Goal: Task Accomplishment & Management: Use online tool/utility

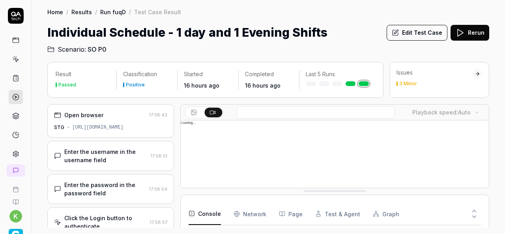
scroll to position [170, 0]
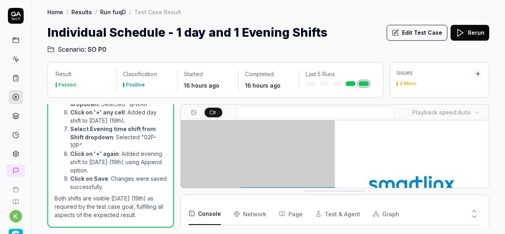
click at [415, 27] on button "Edit Test Case" at bounding box center [417, 33] width 61 height 16
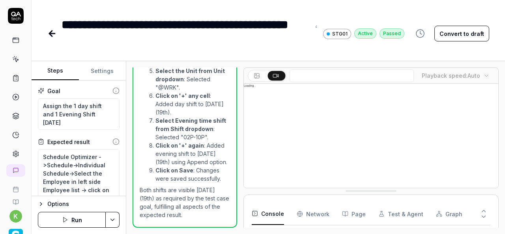
scroll to position [1142, 0]
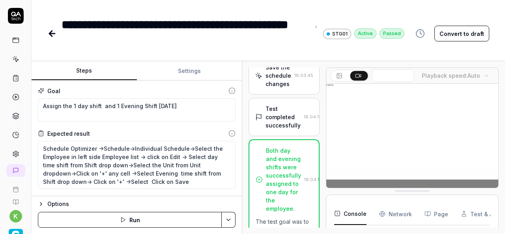
click at [223, 178] on div "Steps Settings Goal Assign the 1 day shift and 1 Evening Shift in one day Expec…" at bounding box center [269, 147] width 474 height 173
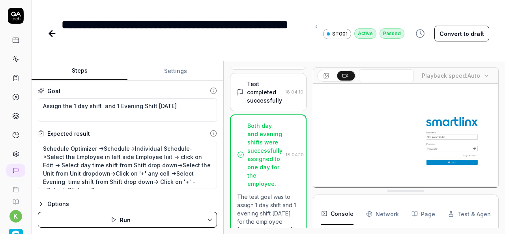
scroll to position [228, 0]
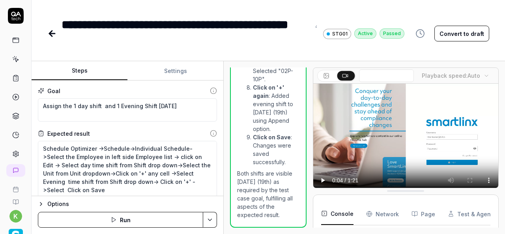
type textarea "*"
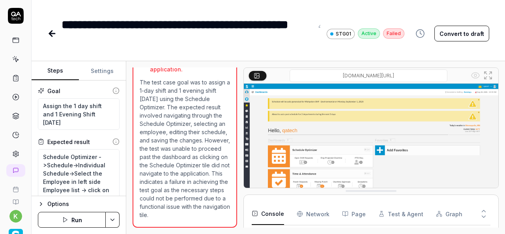
scroll to position [119, 0]
click at [53, 34] on icon at bounding box center [52, 34] width 6 height 0
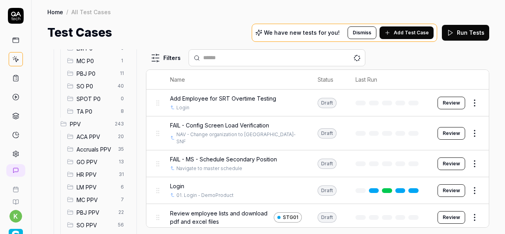
scroll to position [150, 0]
click at [90, 86] on span "SO P0" at bounding box center [95, 86] width 36 height 8
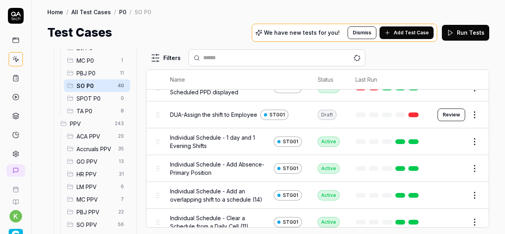
scroll to position [110, 0]
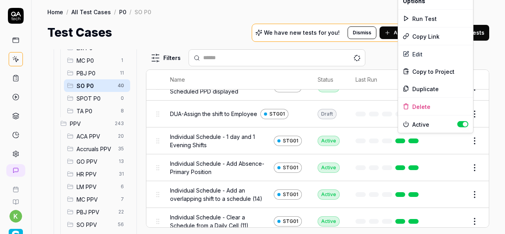
click at [467, 139] on html "k Home / All Test Cases / P0 / SO P0 Home / All Test Cases / P0 / SO P0 Test Ca…" at bounding box center [252, 117] width 505 height 234
click at [433, 88] on div "Duplicate" at bounding box center [435, 88] width 75 height 17
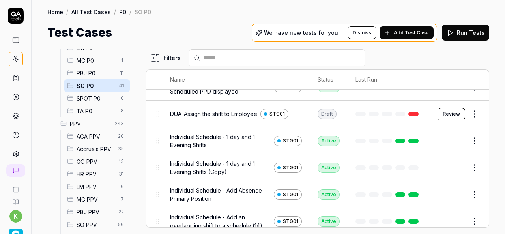
click at [447, 168] on button "Edit" at bounding box center [455, 167] width 19 height 13
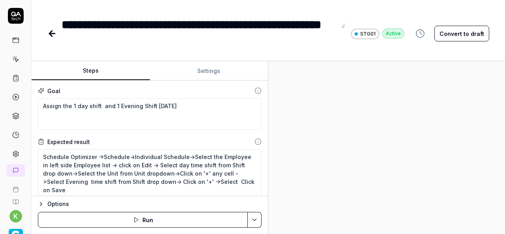
click at [284, 153] on div "Steps Settings Goal Assign the 1 day shift and 1 Evening Shift in one day Expec…" at bounding box center [269, 147] width 474 height 173
click at [149, 183] on textarea "Schedule Optimizer ->Schedule->Individual Schedule->Select the Employee in left…" at bounding box center [150, 177] width 224 height 56
type textarea "*"
type textarea "Schedule Optimizer ->Schedule->Individual Schedule->Select the Employee in left…"
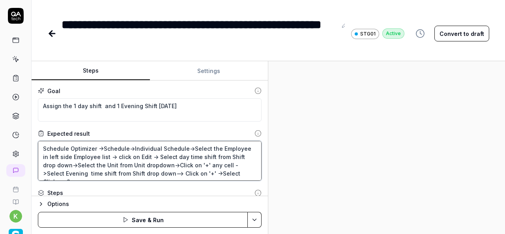
type textarea "*"
type textarea "Schedule Optimizer ->Schedule->Individual Schedule->Select the Employee in left…"
type textarea "*"
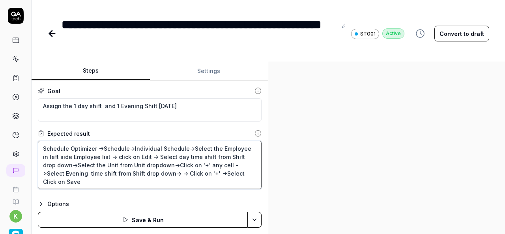
type textarea "Schedule Optimizer ->Schedule->Individual Schedule->Select the Employee in left…"
type textarea "*"
type textarea "Schedule Optimizer ->Schedule->Individual Schedule->Select the Employee in left…"
type textarea "*"
type textarea "Schedule Optimizer ->Schedule->Individual Schedule->Select the Employee in left…"
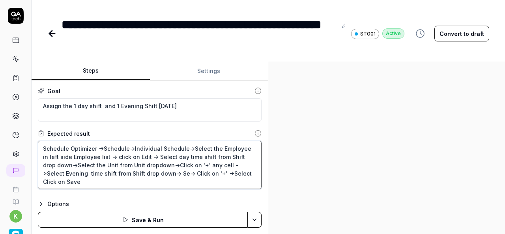
type textarea "*"
type textarea "Schedule Optimizer ->Schedule->Individual Schedule->Select the Employee in left…"
type textarea "*"
type textarea "Schedule Optimizer ->Schedule->Individual Schedule->Select the Employee in left…"
type textarea "*"
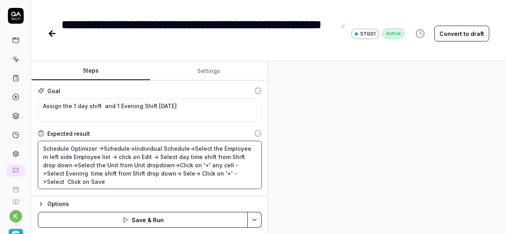
type textarea "Schedule Optimizer ->Schedule->Individual Schedule->Select the Employee in left…"
type textarea "*"
type textarea "Schedule Optimizer ->Schedule->Individual Schedule->Select the Employee in left…"
type textarea "*"
type textarea "Schedule Optimizer ->Schedule->Individual Schedule->Select the Employee in left…"
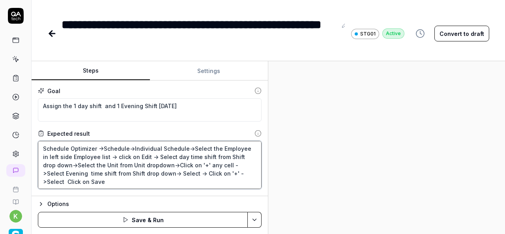
type textarea "*"
type textarea "Schedule Optimizer ->Schedule->Individual Schedule->Select the Employee in left…"
type textarea "*"
type textarea "Schedule Optimizer ->Schedule->Individual Schedule->Select the Employee in left…"
type textarea "*"
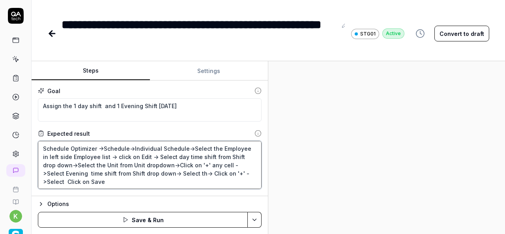
type textarea "Schedule Optimizer ->Schedule->Individual Schedule->Select the Employee in left…"
type textarea "*"
type textarea "Schedule Optimizer ->Schedule->Individual Schedule->Select the Employee in left…"
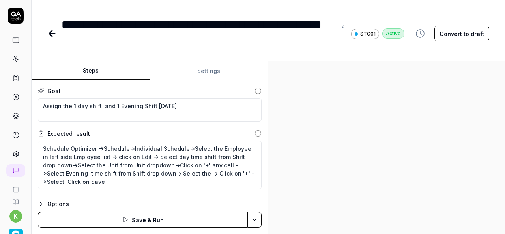
type textarea "*"
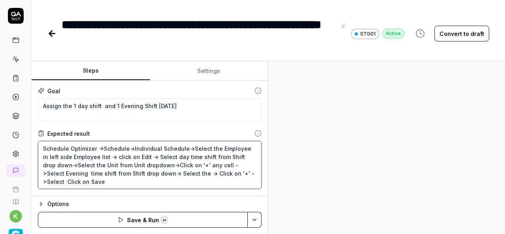
paste textarea "Constraint"
type textarea "Schedule Optimizer ->Schedule->Individual Schedule->Select the Employee in left…"
paste textarea "Constraint"
type textarea "*"
type textarea "Schedule Optimizer ->Schedule->Individual Schedule->Select the Employee in left…"
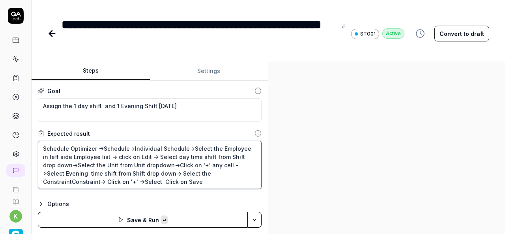
type textarea "*"
type textarea "Schedule Optimizer ->Schedule->Individual Schedule->Select the Employee in left…"
type textarea "*"
type textarea "Schedule Optimizer ->Schedule->Individual Schedule->Select the Employee in left…"
type textarea "*"
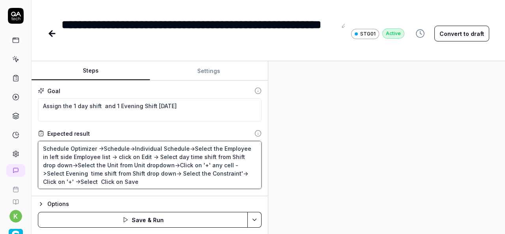
type textarea "Schedule Optimizer ->Schedule->Individual Schedule->Select the Employee in left…"
type textarea "*"
type textarea "Schedule Optimizer ->Schedule->Individual Schedule->Select the Employee in left…"
type textarea "*"
type textarea "Schedule Optimizer ->Schedule->Individual Schedule->Select the Employee in left…"
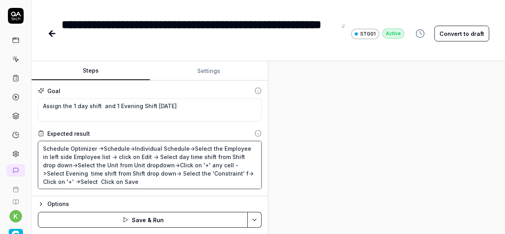
type textarea "*"
type textarea "Schedule Optimizer ->Schedule->Individual Schedule->Select the Employee in left…"
type textarea "*"
type textarea "Schedule Optimizer ->Schedule->Individual Schedule->Select the Employee in left…"
type textarea "*"
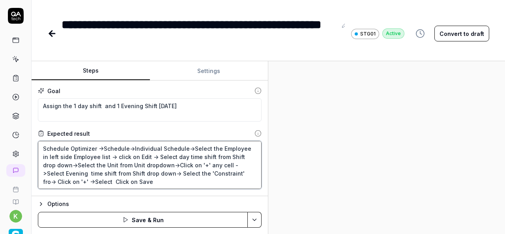
type textarea "Schedule Optimizer ->Schedule->Individual Schedule->Select the Employee in left…"
type textarea "*"
type textarea "Schedule Optimizer ->Schedule->Individual Schedule->Select the Employee in left…"
paste textarea "Constraint"
type textarea "*"
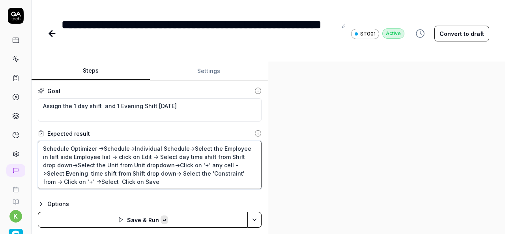
type textarea "Schedule Optimizer ->Schedule->Individual Schedule->Select the Employee in left…"
type textarea "*"
type textarea "Schedule Optimizer ->Schedule->Individual Schedule->Select the Employee in left…"
type textarea "*"
type textarea "Schedule Optimizer ->Schedule->Individual Schedule->Select the Employee in left…"
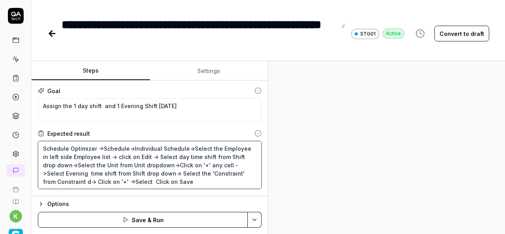
type textarea "*"
type textarea "Schedule Optimizer ->Schedule->Individual Schedule->Select the Employee in left…"
type textarea "*"
type textarea "Schedule Optimizer ->Schedule->Individual Schedule->Select the Employee in left…"
type textarea "*"
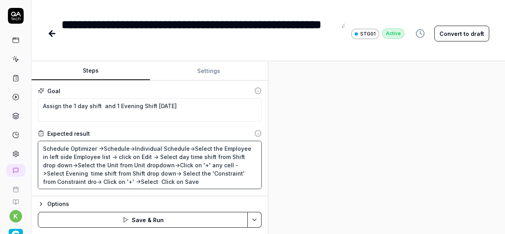
type textarea "Schedule Optimizer ->Schedule->Individual Schedule->Select the Employee in left…"
type textarea "*"
type textarea "Schedule Optimizer ->Schedule->Individual Schedule->Select the Employee in left…"
type textarea "*"
type textarea "Schedule Optimizer ->Schedule->Individual Schedule->Select the Employee in left…"
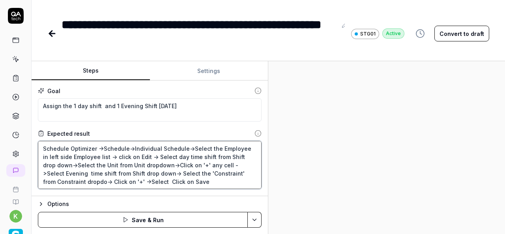
type textarea "*"
type textarea "Schedule Optimizer ->Schedule->Individual Schedule->Select the Employee in left…"
type textarea "*"
type textarea "Schedule Optimizer ->Schedule->Individual Schedule->Select the Employee in left…"
type textarea "*"
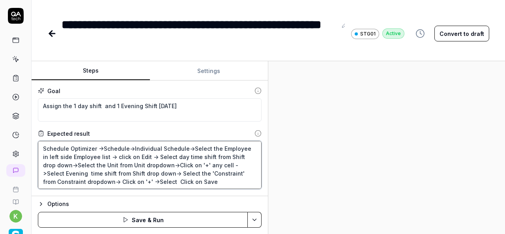
type textarea "Schedule Optimizer ->Schedule->Individual Schedule->Select the Employee in left…"
type textarea "*"
type textarea "Schedule Optimizer ->Schedule->Individual Schedule->Select the Employee in left…"
click at [191, 167] on textarea "Schedule Optimizer ->Schedule->Individual Schedule->Select the Employee in left…" at bounding box center [150, 165] width 224 height 48
type textarea "*"
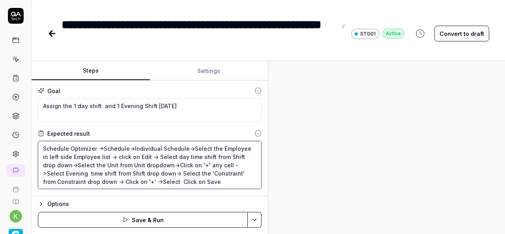
type textarea "Schedule Optimizer ->Schedule->Individual Schedule->Select the Employee in left…"
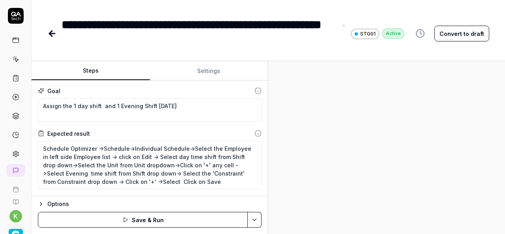
click at [311, 19] on div "**********" at bounding box center [200, 34] width 276 height 36
type textarea "*"
click at [114, 38] on div "**********" at bounding box center [200, 34] width 276 height 36
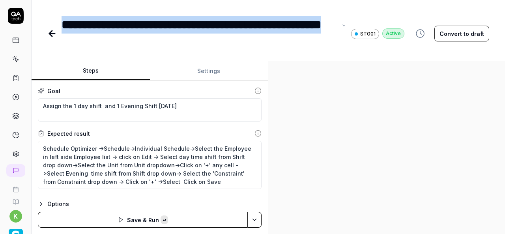
paste div
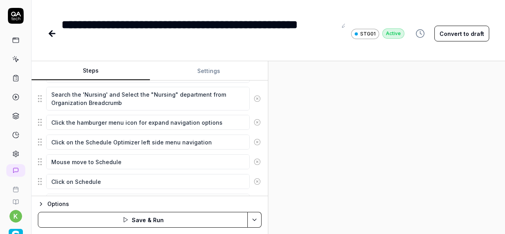
scroll to position [271, 0]
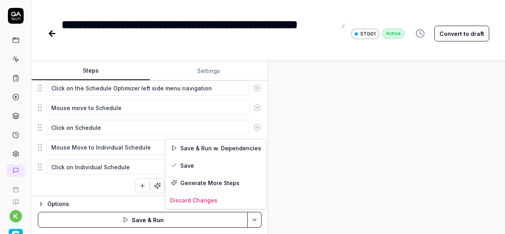
click at [255, 218] on html "**********" at bounding box center [252, 117] width 505 height 234
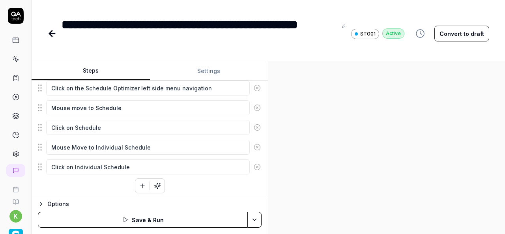
click at [453, 34] on html "**********" at bounding box center [252, 117] width 505 height 234
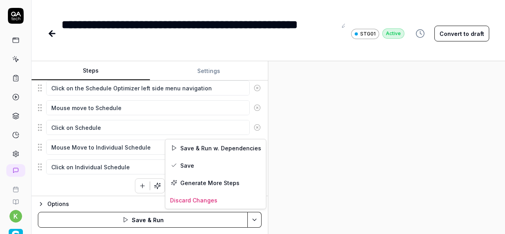
click at [253, 221] on html "**********" at bounding box center [252, 117] width 505 height 234
click at [188, 165] on div "Save" at bounding box center [215, 165] width 101 height 17
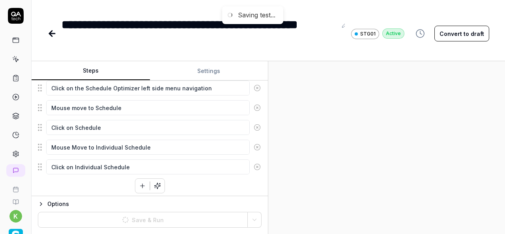
click at [468, 131] on div at bounding box center [386, 147] width 237 height 173
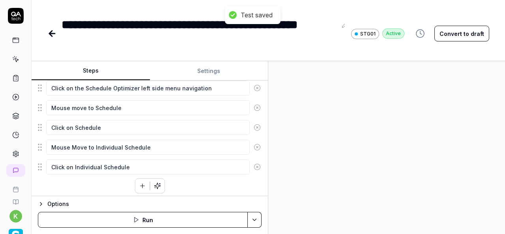
click at [455, 36] on button "Convert to draft" at bounding box center [462, 34] width 55 height 16
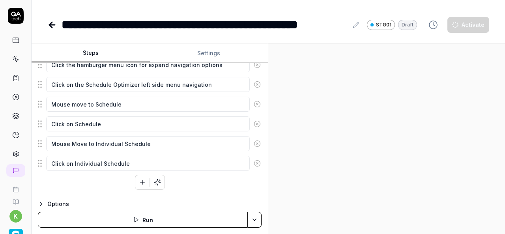
scroll to position [253, 0]
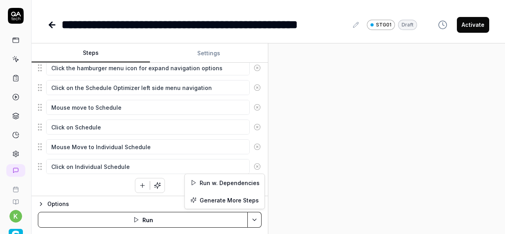
click at [254, 218] on html "**********" at bounding box center [252, 117] width 505 height 234
click at [234, 181] on div "Run w. Dependencies" at bounding box center [225, 182] width 80 height 17
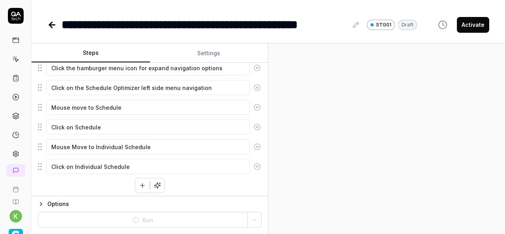
click at [380, 181] on div at bounding box center [386, 138] width 237 height 191
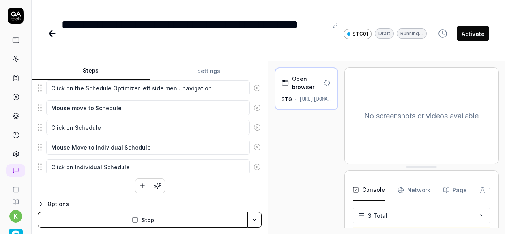
scroll to position [16, 0]
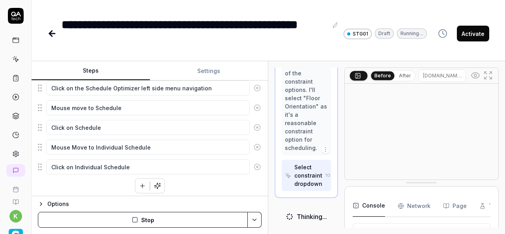
scroll to position [1455, 0]
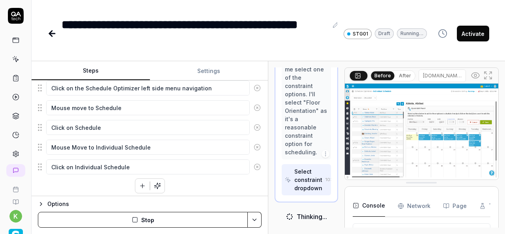
click at [443, 152] on img at bounding box center [422, 132] width 154 height 96
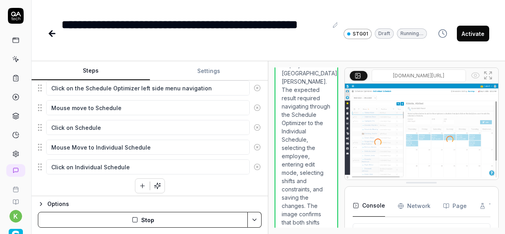
scroll to position [1516, 0]
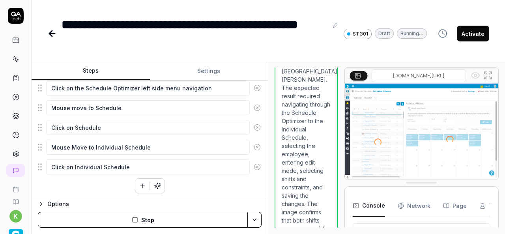
type textarea "*"
click at [53, 34] on icon at bounding box center [52, 34] width 6 height 0
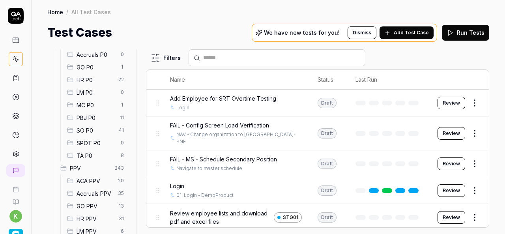
scroll to position [106, 0]
click at [98, 133] on span "SO P0" at bounding box center [96, 130] width 38 height 8
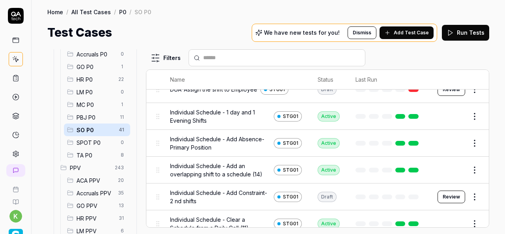
scroll to position [158, 0]
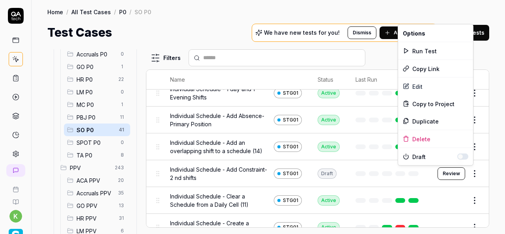
click at [469, 171] on html "k Home / All Test Cases / P0 / SO P0 Home / All Test Cases / P0 / SO P0 Test Ca…" at bounding box center [252, 117] width 505 height 234
click at [422, 54] on div "Run Test" at bounding box center [435, 50] width 75 height 17
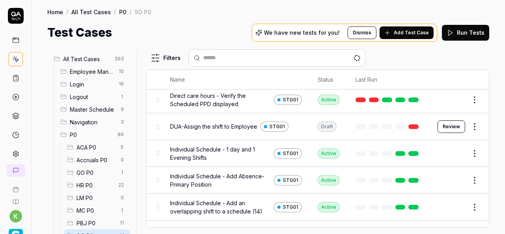
scroll to position [158, 0]
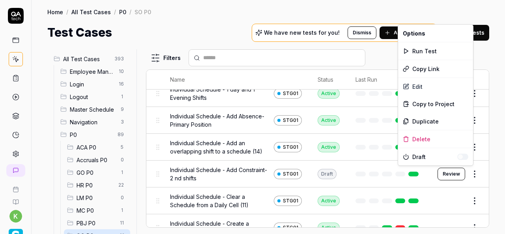
click at [472, 173] on html "k Home / All Test Cases / P0 / SO P0 Home / All Test Cases / P0 / SO P0 Test Ca…" at bounding box center [252, 117] width 505 height 234
click at [424, 49] on div "Run Test" at bounding box center [435, 50] width 75 height 17
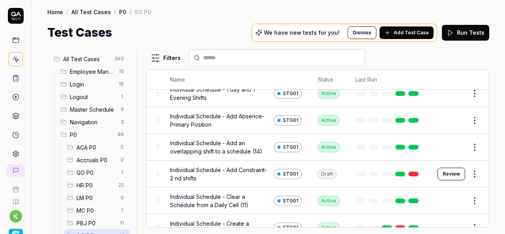
click at [408, 169] on td at bounding box center [389, 174] width 82 height 27
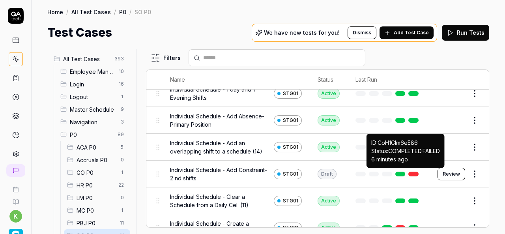
click at [409, 172] on link at bounding box center [414, 174] width 10 height 5
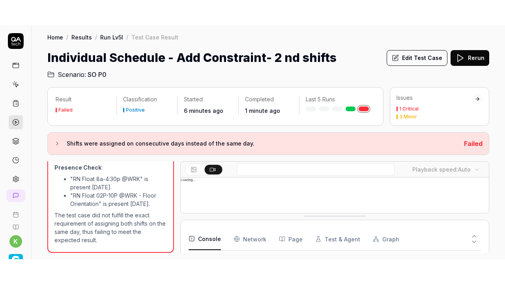
scroll to position [170, 0]
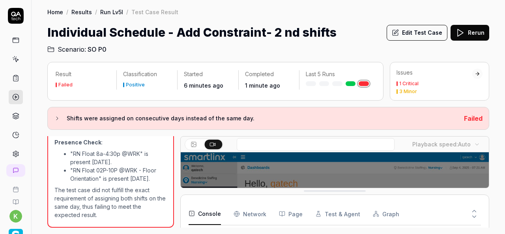
click at [126, 184] on ul ""RN Float 8a-4:30p @WRK" is present [DATE]. "RN Float 02P-10P @WRK - Floor Orie…" at bounding box center [110, 166] width 113 height 36
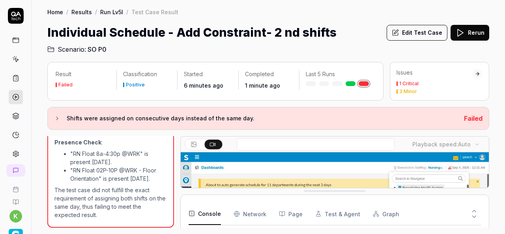
click at [126, 184] on ul ""RN Float 8a-4:30p @WRK" is present [DATE]. "RN Float 02P-10P @WRK - Floor Orie…" at bounding box center [110, 166] width 113 height 36
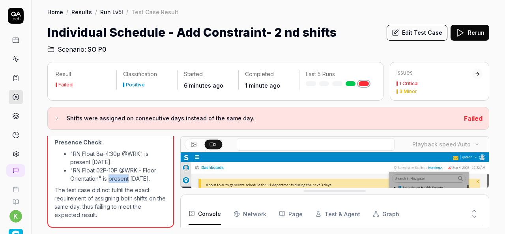
click at [126, 184] on ul ""RN Float 8a-4:30p @WRK" is present [DATE]. "RN Float 02P-10P @WRK - Floor Orie…" at bounding box center [110, 166] width 113 height 36
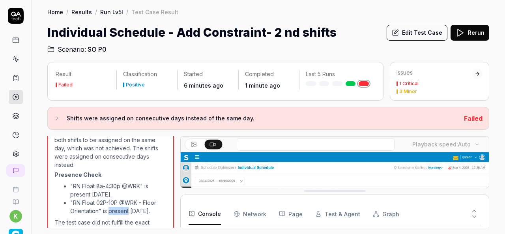
scroll to position [1032, 0]
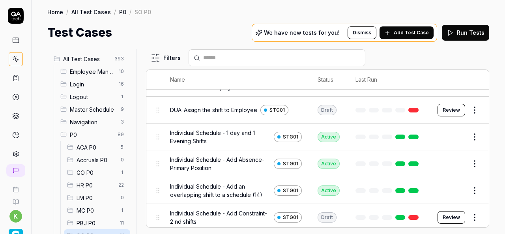
scroll to position [122, 0]
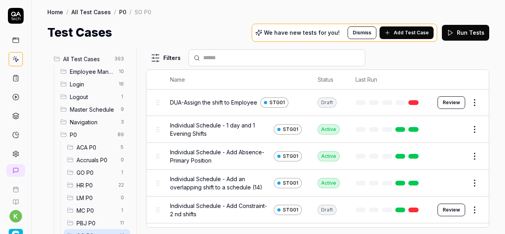
click at [471, 211] on html "k Home / All Test Cases / P0 / SO P0 Home / All Test Cases / P0 / SO P0 Test Ca…" at bounding box center [252, 117] width 505 height 234
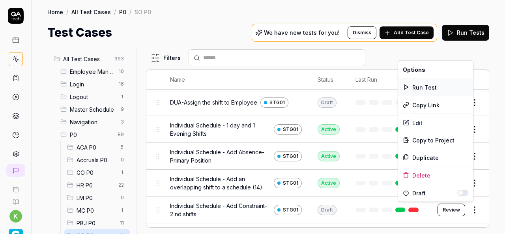
click at [425, 86] on div "Run Test" at bounding box center [435, 87] width 75 height 17
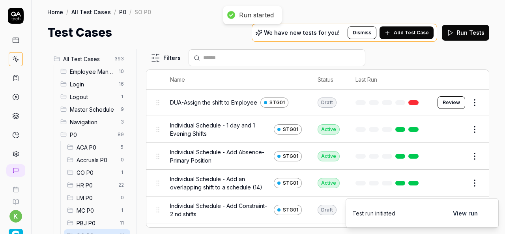
click at [474, 210] on button "View run" at bounding box center [465, 213] width 34 height 16
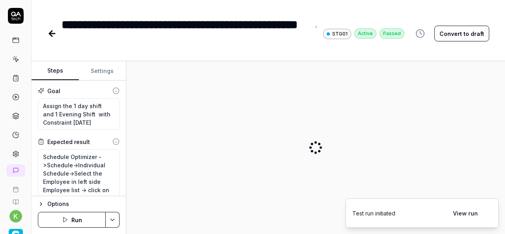
type textarea "*"
click at [54, 32] on icon at bounding box center [51, 33] width 9 height 9
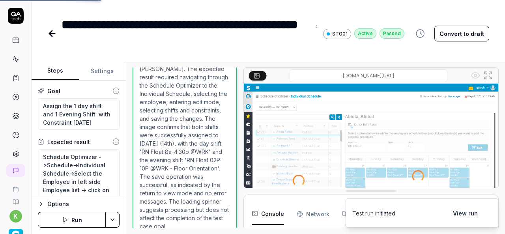
scroll to position [1067, 0]
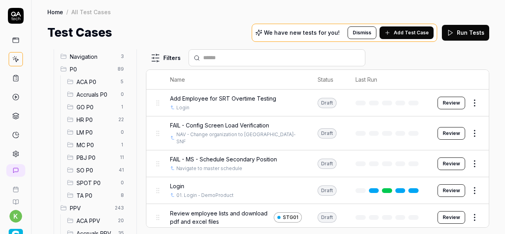
scroll to position [66, 0]
click at [107, 169] on span "SO P0" at bounding box center [96, 170] width 38 height 8
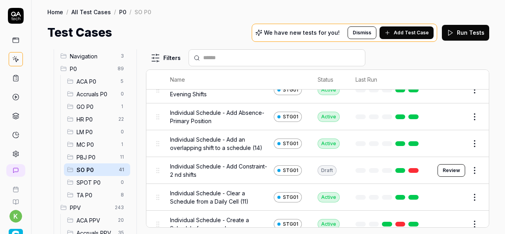
scroll to position [161, 0]
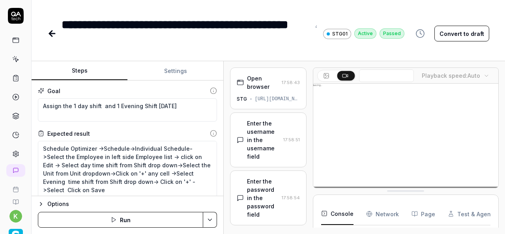
scroll to position [228, 0]
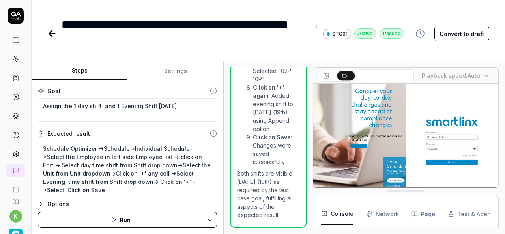
click at [51, 34] on icon at bounding box center [52, 34] width 6 height 0
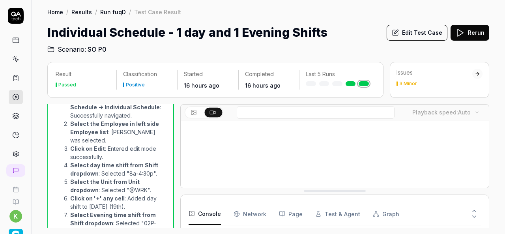
scroll to position [954, 0]
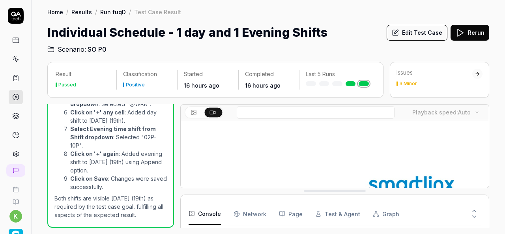
click at [94, 49] on span "SO P0" at bounding box center [97, 49] width 19 height 9
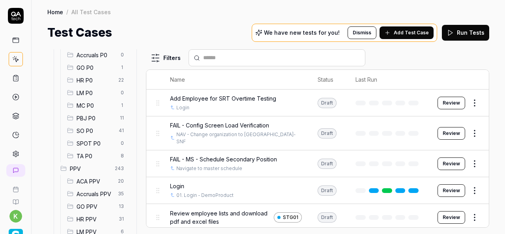
scroll to position [105, 0]
click at [102, 129] on span "SO P0" at bounding box center [96, 130] width 38 height 8
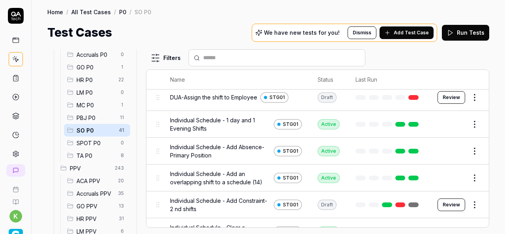
scroll to position [127, 0]
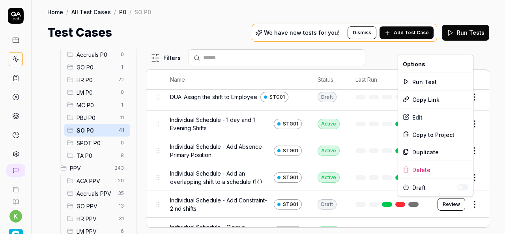
click at [471, 207] on html "k Home / All Test Cases / P0 / SO P0 Home / All Test Cases / P0 / SO P0 Test Ca…" at bounding box center [252, 117] width 505 height 234
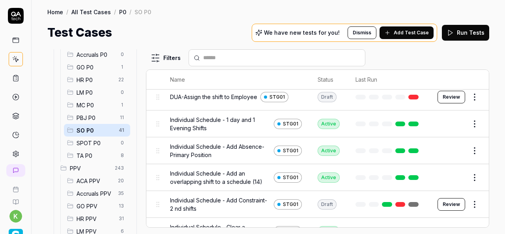
click at [448, 202] on html "k Home / All Test Cases / P0 / SO P0 Home / All Test Cases / P0 / SO P0 Test Ca…" at bounding box center [252, 117] width 505 height 234
click at [448, 202] on button "Review" at bounding box center [452, 204] width 28 height 13
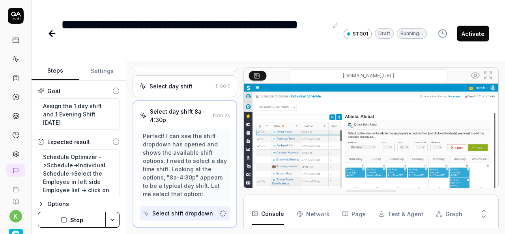
scroll to position [157, 0]
click at [478, 34] on button "Activate" at bounding box center [473, 34] width 32 height 16
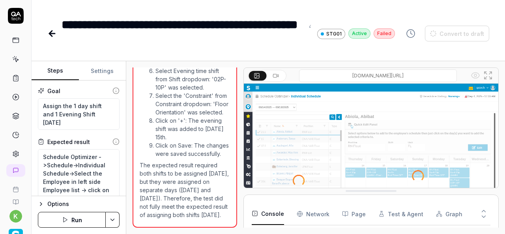
scroll to position [164, 0]
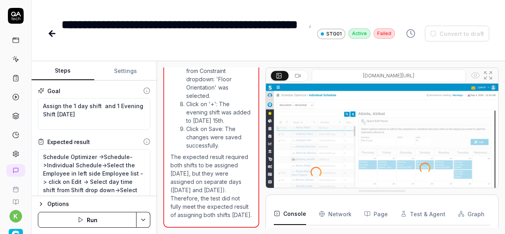
click at [158, 168] on div "Steps Settings Goal Assign the 1 day shift and 1 Evening Shift in one day Expec…" at bounding box center [269, 147] width 474 height 173
click at [338, 133] on img at bounding box center [382, 156] width 232 height 145
click at [339, 137] on img at bounding box center [382, 156] width 232 height 145
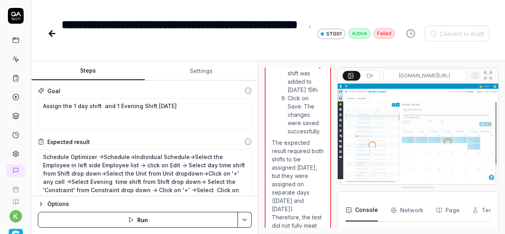
scroll to position [190, 0]
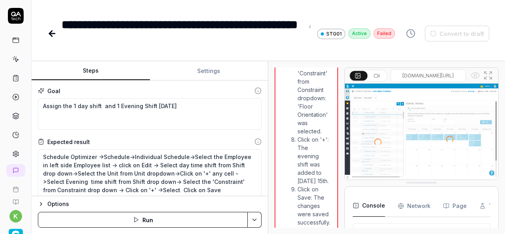
click at [305, 132] on div "Steps Settings Goal Assign the 1 day shift and 1 Evening Shift in one day Expec…" at bounding box center [269, 147] width 474 height 173
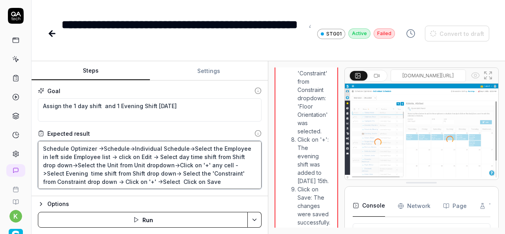
click at [168, 157] on textarea "Schedule Optimizer ->Schedule->Individual Schedule->Select the Employee in left…" at bounding box center [150, 165] width 224 height 48
type textarea "*"
type textarea "Schedule Optimizer ->Schedule->Individual Schedule->Select the Employee in left…"
click at [189, 156] on textarea "Schedule Optimizer ->Schedule->Individual Schedule->Select the Employee in left…" at bounding box center [150, 165] width 224 height 48
type textarea "*"
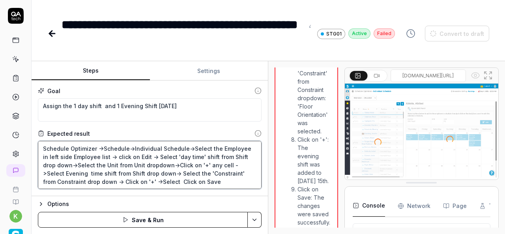
click at [204, 165] on textarea "Schedule Optimizer ->Schedule->Individual Schedule->Select the Employee in left…" at bounding box center [150, 165] width 224 height 48
click at [141, 180] on textarea "Schedule Optimizer ->Schedule->Individual Schedule->Select the Employee in left…" at bounding box center [150, 165] width 224 height 48
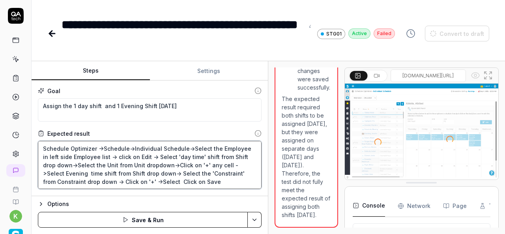
scroll to position [2316, 0]
type textarea "Schedule Optimizer ->Schedule->Individual Schedule->Select the Employee in left…"
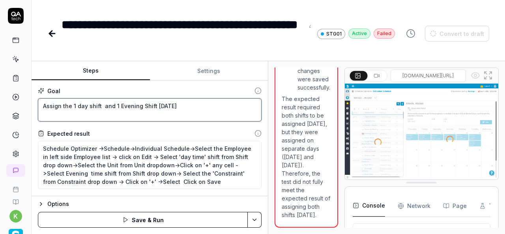
click at [153, 105] on textarea "Assign the 1 day shift and 1 Evening Shift in one day" at bounding box center [150, 109] width 224 height 23
type textarea "*"
type textarea "Assign the 1 day shift and 1 Evening Shift in one day"
type textarea "*"
type textarea "Assign the 1 day shift and 1 Evening Shift win one day"
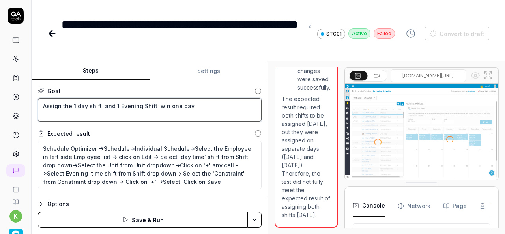
type textarea "*"
type textarea "Assign the 1 day shift and 1 Evening Shift wiin one day"
type textarea "*"
type textarea "Assign the 1 day shift and 1 Evening Shift witin one day"
type textarea "*"
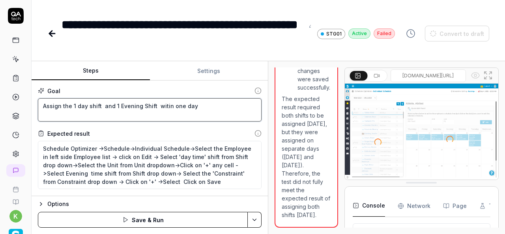
type textarea "Assign the 1 day shift and 1 Evening Shift within one day"
type textarea "*"
type textarea "Assign the 1 day shift and 1 Evening Shift with in one day"
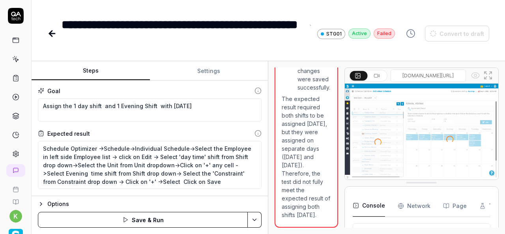
click at [235, 27] on div "**********" at bounding box center [183, 34] width 243 height 36
copy div "**********"
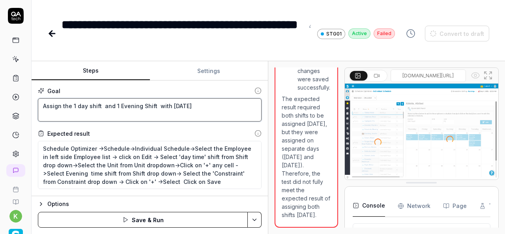
click at [165, 104] on textarea "Assign the 1 day shift and 1 Evening Shift with in one day" at bounding box center [150, 109] width 224 height 23
type textarea "*"
type textarea "Assign the 1 day shift and 1 Evening Shift with in one day"
paste textarea "Constraint"
type textarea "*"
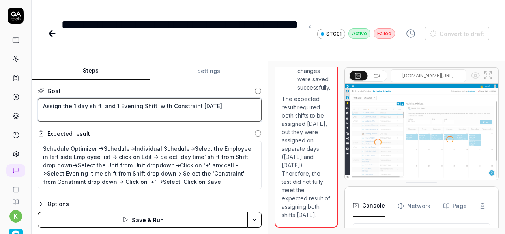
type textarea "Assign the 1 day shift and 1 Evening Shift with Constraint [DATE]"
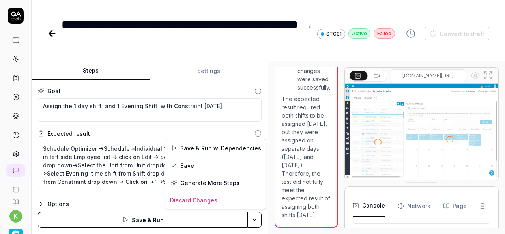
click at [255, 221] on html "**********" at bounding box center [252, 117] width 505 height 234
click at [211, 150] on div "Save & Run w. Dependencies" at bounding box center [215, 147] width 101 height 17
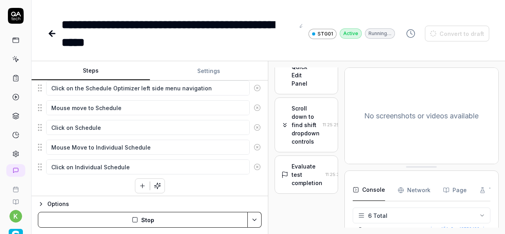
scroll to position [1292, 0]
click at [312, 174] on div "Evaluate test completion" at bounding box center [307, 174] width 31 height 25
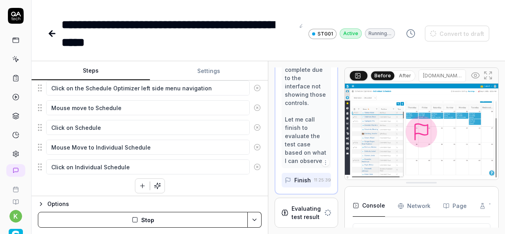
scroll to position [2054, 0]
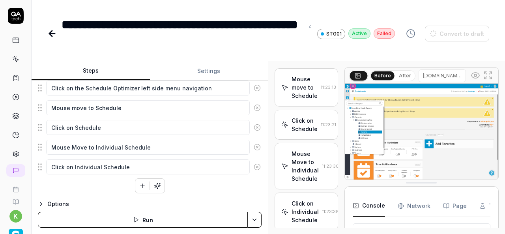
scroll to position [797, 0]
click at [305, 58] on div "Click on the Schedule Optimizer left side menu navigation" at bounding box center [307, 29] width 30 height 58
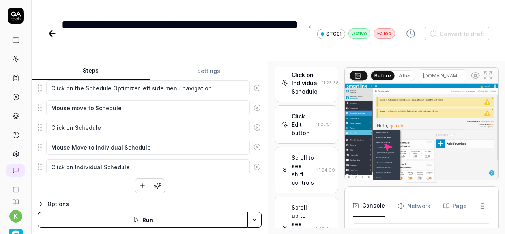
scroll to position [855, 0]
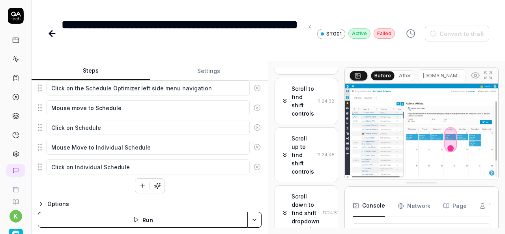
scroll to position [1534, 0]
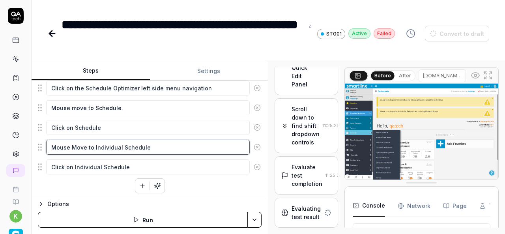
click at [168, 148] on textarea "Mouse Move to Individual Schedule" at bounding box center [148, 147] width 204 height 15
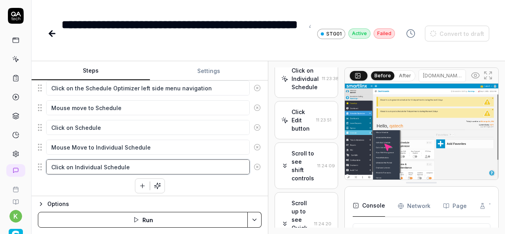
scroll to position [871, 0]
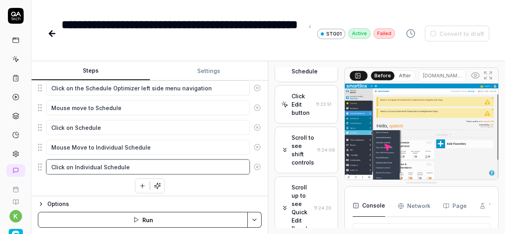
click at [163, 161] on textarea "Click on Individual Schedule" at bounding box center [148, 166] width 204 height 15
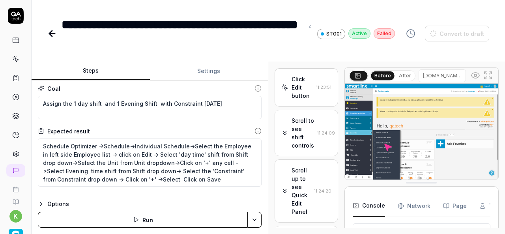
scroll to position [0, 0]
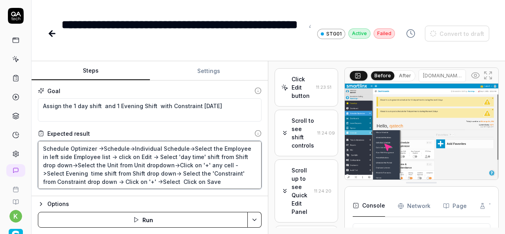
click at [218, 183] on textarea "Schedule Optimizer ->Schedule->Individual Schedule->Select the Employee in left…" at bounding box center [150, 165] width 224 height 48
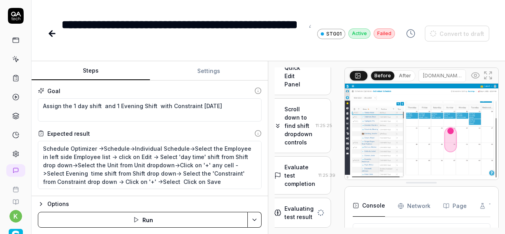
scroll to position [1662, 7]
click at [282, 156] on div "Evaluate test completion 11:25:39" at bounding box center [300, 175] width 64 height 38
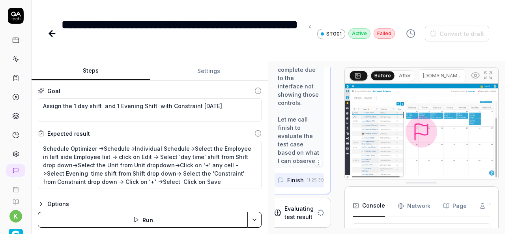
scroll to position [2093, 7]
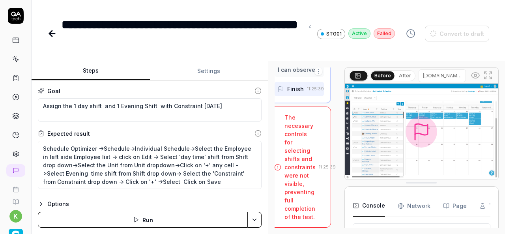
click at [301, 202] on div "The necessary controls for selecting shifts and constraints were not visible, p…" at bounding box center [300, 167] width 31 height 108
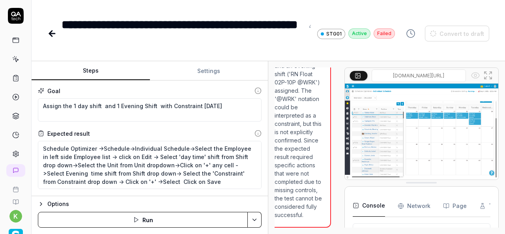
scroll to position [1656, 7]
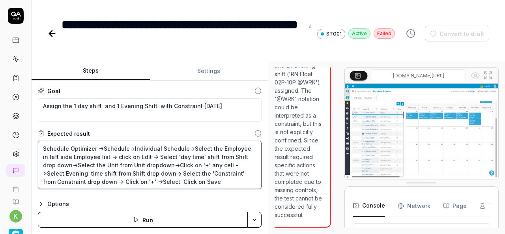
click at [198, 171] on textarea "Schedule Optimizer ->Schedule->Individual Schedule->Select the Employee in left…" at bounding box center [150, 165] width 224 height 48
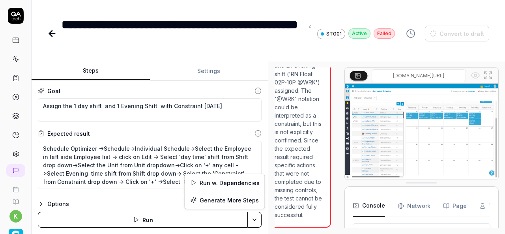
click at [255, 219] on html "**********" at bounding box center [252, 117] width 505 height 234
click at [141, 180] on html "**********" at bounding box center [252, 117] width 505 height 234
click at [253, 221] on html "**********" at bounding box center [252, 117] width 505 height 234
click at [224, 180] on div "Run w. Dependencies" at bounding box center [225, 182] width 80 height 17
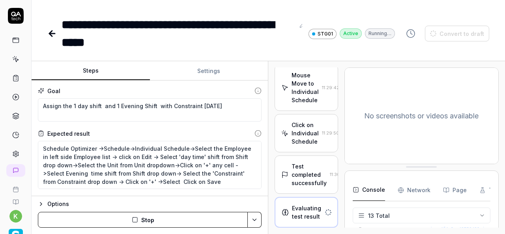
scroll to position [247, 0]
click at [298, 169] on div "Test completed successfully" at bounding box center [309, 174] width 35 height 25
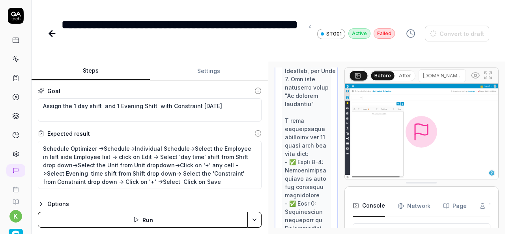
scroll to position [947, 0]
click at [432, 135] on img at bounding box center [422, 132] width 154 height 96
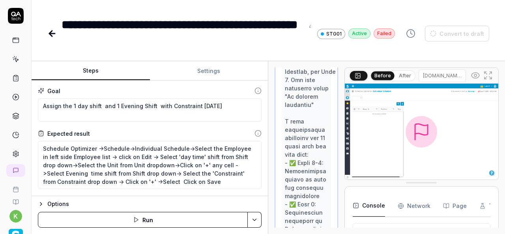
click at [432, 135] on img at bounding box center [422, 132] width 154 height 96
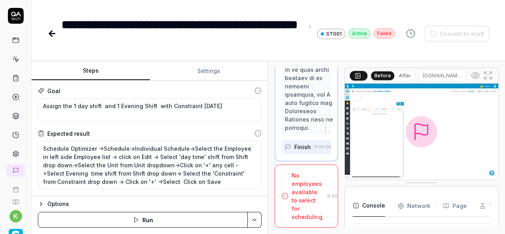
scroll to position [1863, 0]
click at [258, 224] on html "**********" at bounding box center [252, 117] width 505 height 234
click at [246, 182] on div "Run w. Dependencies" at bounding box center [225, 182] width 80 height 17
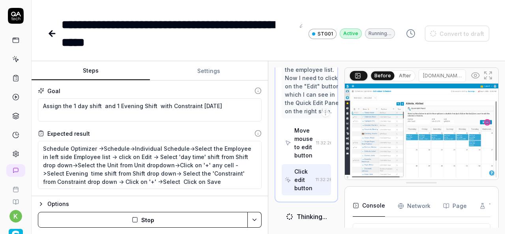
scroll to position [305, 0]
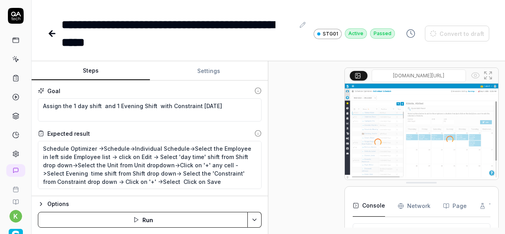
type textarea "*"
